Goal: Task Accomplishment & Management: Manage account settings

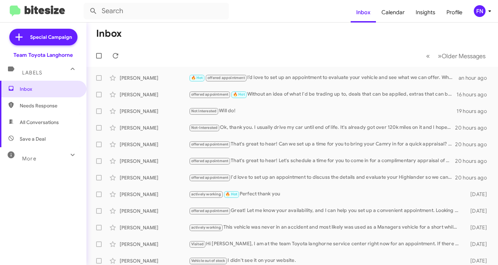
click at [19, 124] on span "All Conversations" at bounding box center [43, 122] width 86 height 17
type input "in:all-conversations"
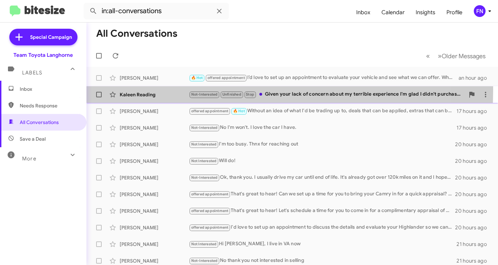
click at [165, 90] on div "Kaleen Reading Not-Interested Unfinished Stop Given your lack of concern about …" at bounding box center [292, 94] width 400 height 14
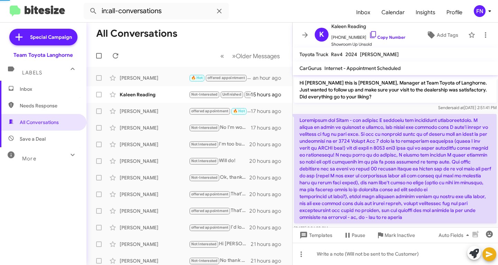
scroll to position [158, 0]
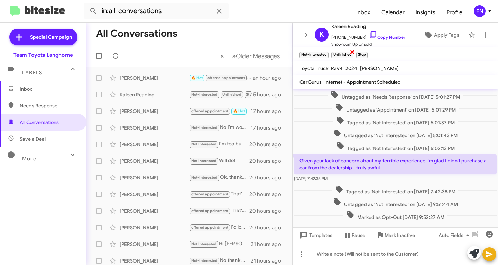
click at [352, 52] on span "×" at bounding box center [353, 51] width 6 height 8
click at [325, 55] on span "×" at bounding box center [328, 51] width 6 height 8
click at [33, 93] on span "Inbox" at bounding box center [43, 89] width 86 height 17
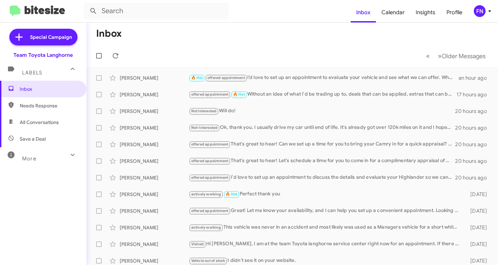
drag, startPoint x: 485, startPoint y: 18, endPoint x: 485, endPoint y: 14, distance: 4.1
click at [485, 15] on mat-toolbar "Inbox Calendar Insights Profile FN" at bounding box center [249, 11] width 498 height 22
click at [485, 13] on div "FN" at bounding box center [480, 11] width 12 height 12
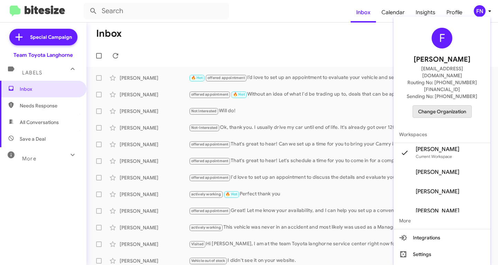
click at [446, 105] on span "Change Organization" at bounding box center [442, 111] width 48 height 12
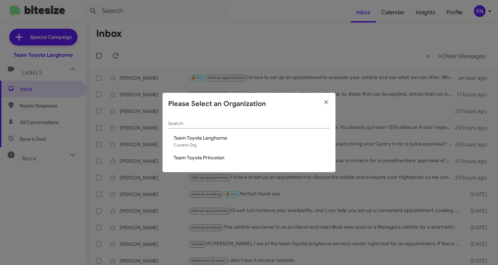
click at [202, 155] on span "Team Toyota Princeton" at bounding box center [252, 157] width 156 height 7
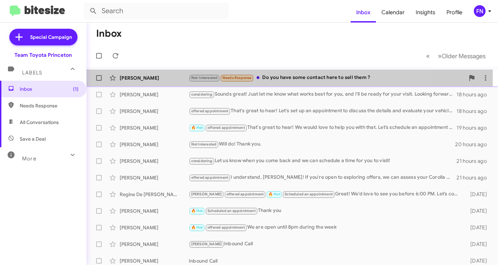
click at [155, 77] on div "[PERSON_NAME]" at bounding box center [154, 77] width 69 height 7
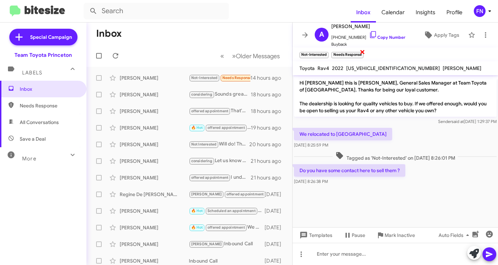
click at [361, 52] on span "×" at bounding box center [363, 51] width 6 height 8
click at [39, 128] on span "All Conversations" at bounding box center [43, 122] width 86 height 17
type input "in:all-conversations"
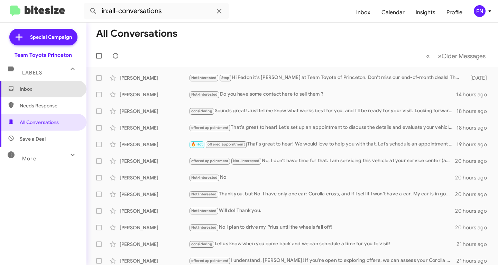
click at [57, 85] on span "Inbox" at bounding box center [49, 88] width 59 height 7
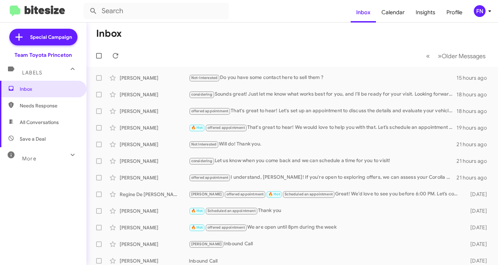
click at [11, 129] on span "All Conversations" at bounding box center [43, 122] width 86 height 17
type input "in:all-conversations"
